Goal: Book appointment/travel/reservation

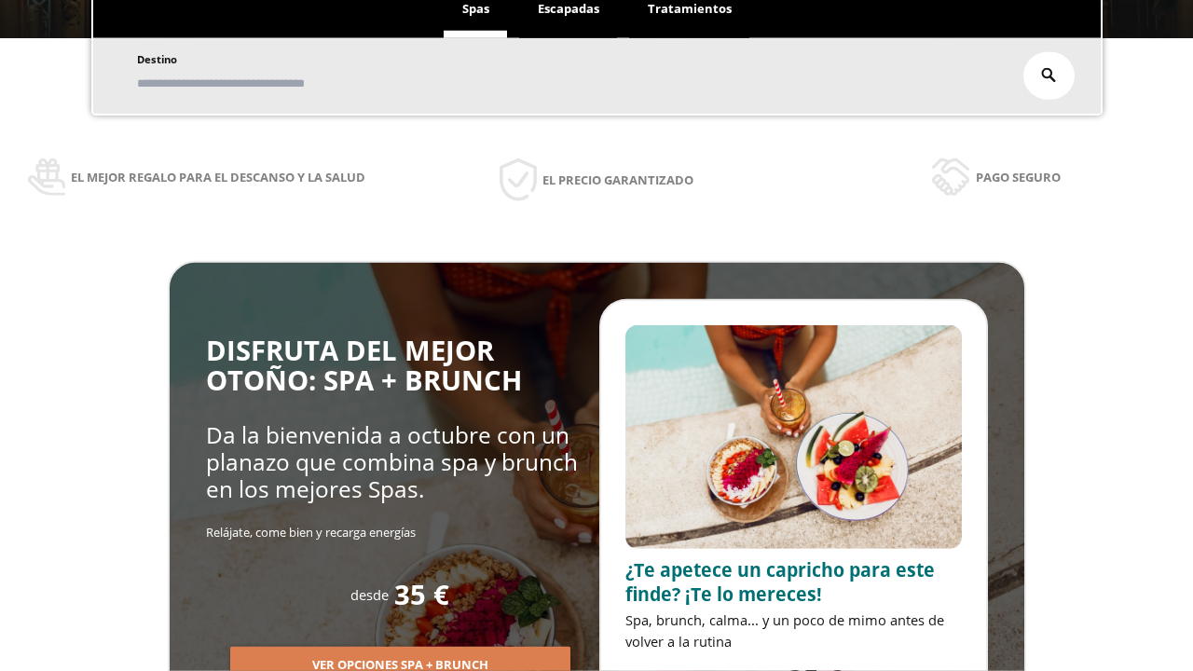
click at [569, 9] on span "Escapadas" at bounding box center [569, 8] width 62 height 17
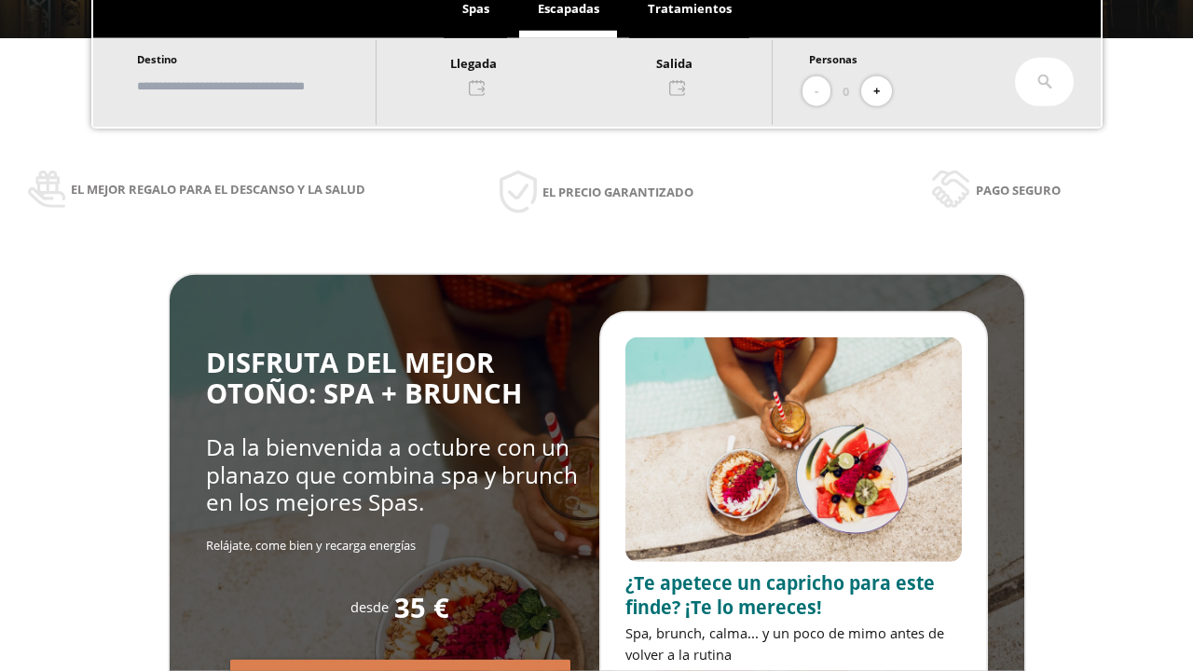
click at [263, 86] on input "text" at bounding box center [247, 86] width 232 height 33
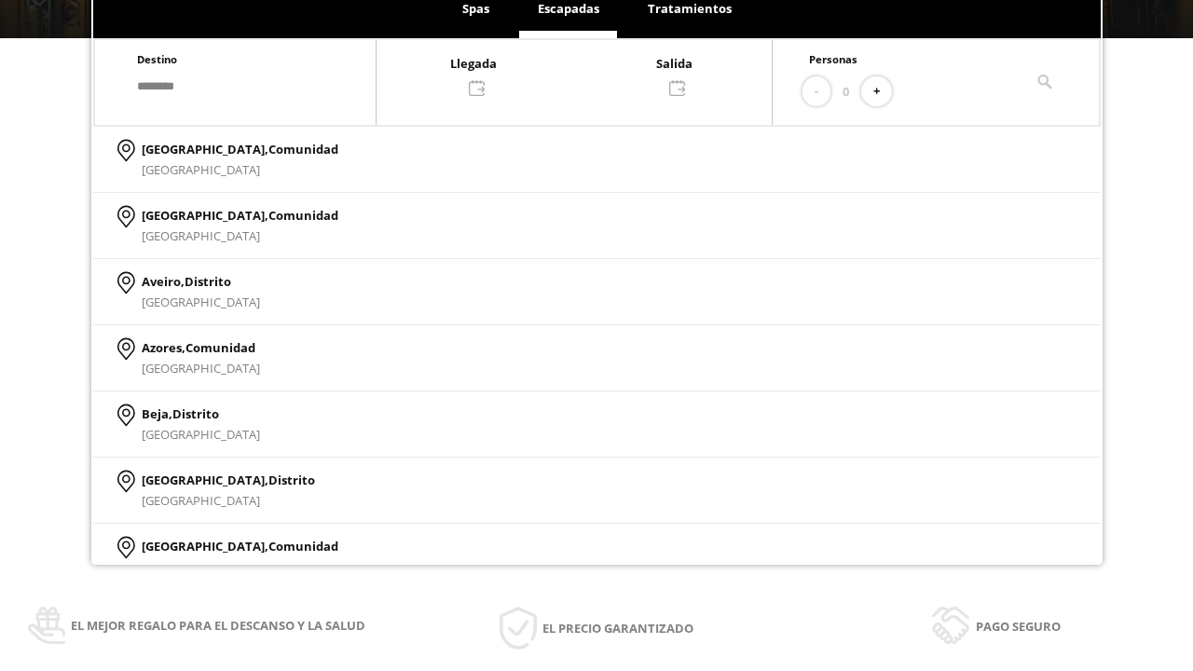
click at [593, 74] on div at bounding box center [574, 74] width 395 height 45
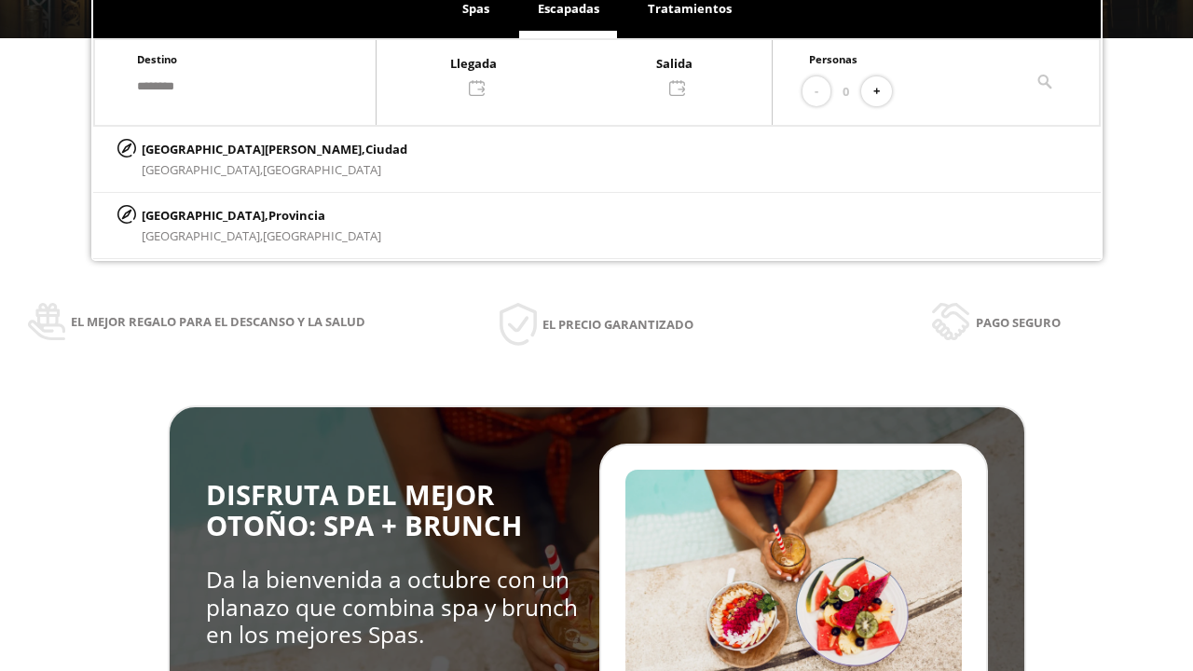
click at [380, 295] on div "14" at bounding box center [364, 278] width 33 height 33
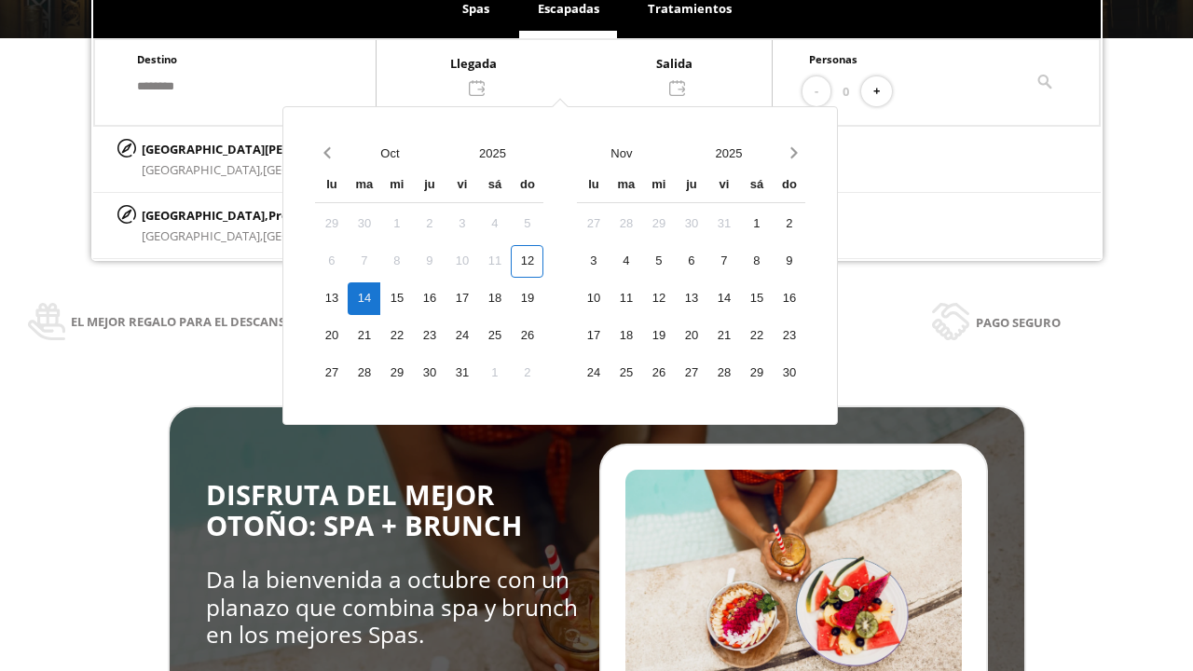
click at [413, 298] on div "15" at bounding box center [396, 298] width 33 height 33
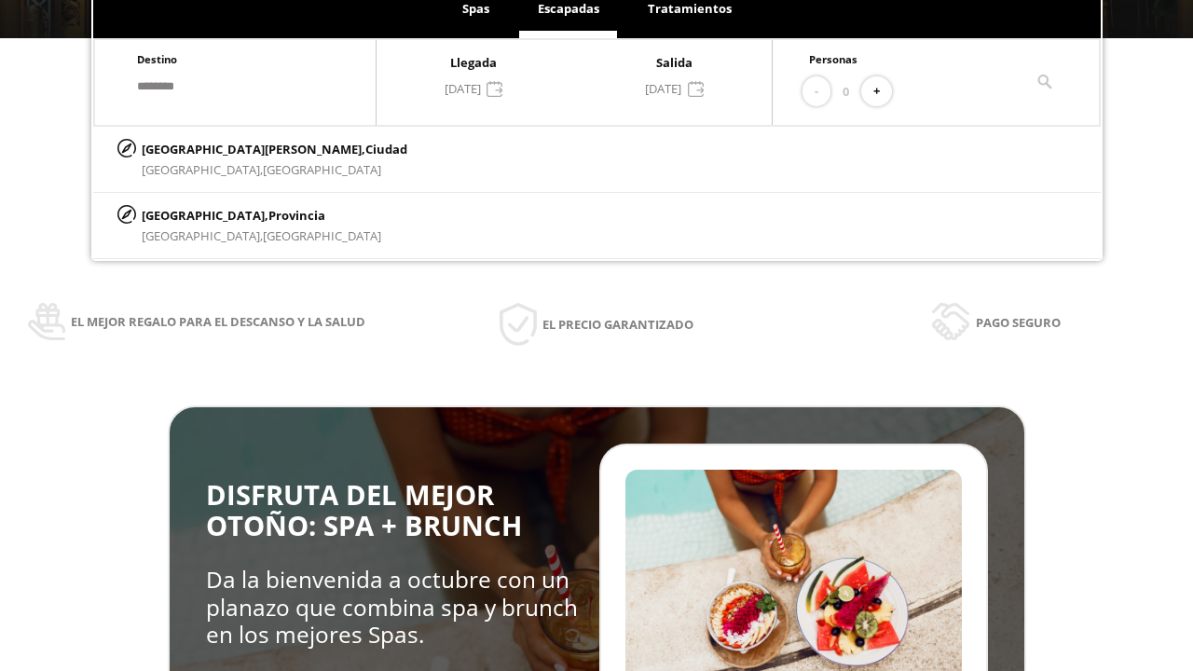
click at [883, 91] on button "+" at bounding box center [876, 91] width 31 height 31
click at [234, 148] on p "[GEOGRAPHIC_DATA][PERSON_NAME], [GEOGRAPHIC_DATA]" at bounding box center [275, 149] width 266 height 21
type input "**********"
